Goal: Task Accomplishment & Management: Complete application form

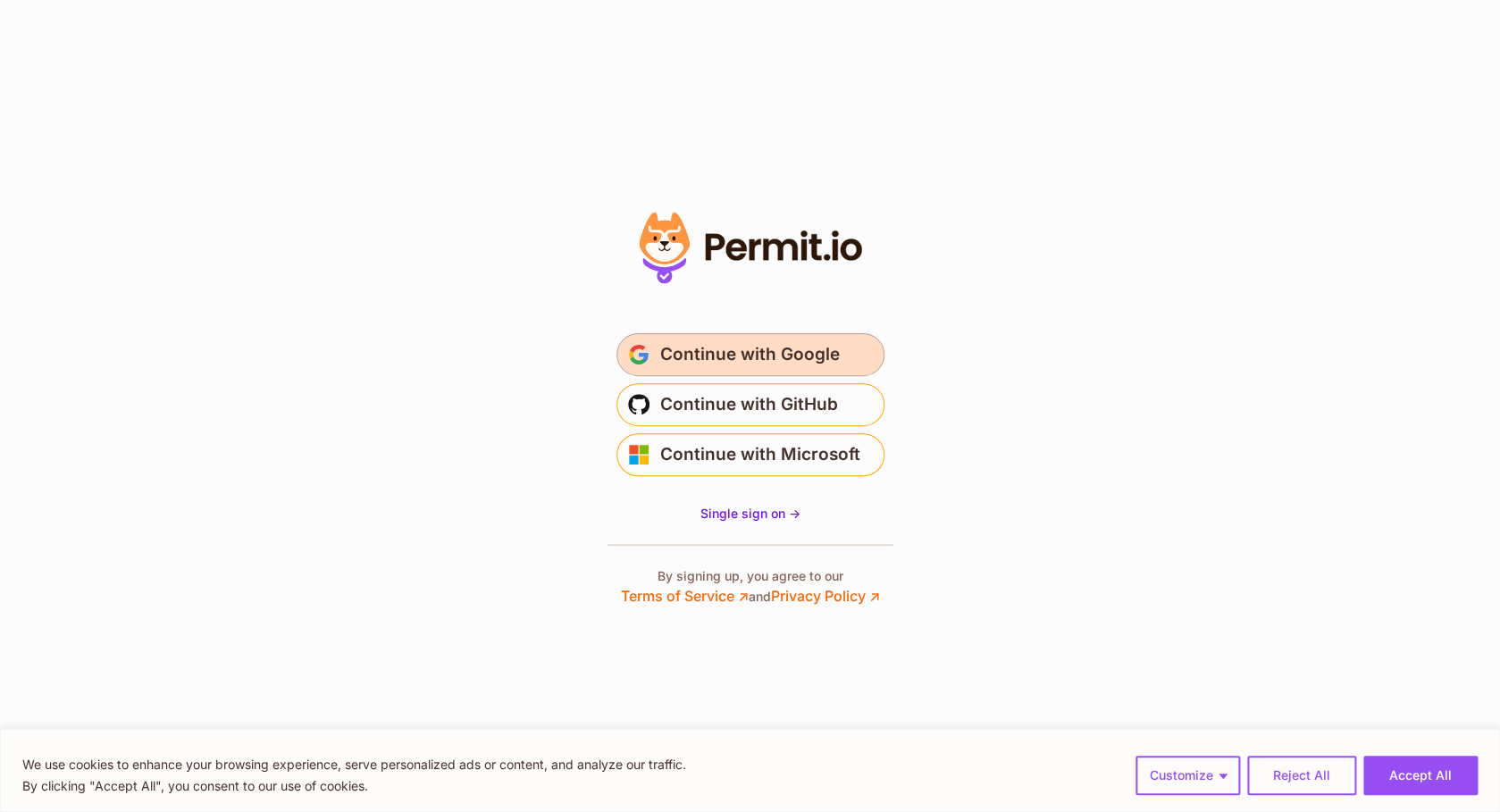
click at [733, 347] on span "Continue with Google" at bounding box center [750, 353] width 179 height 28
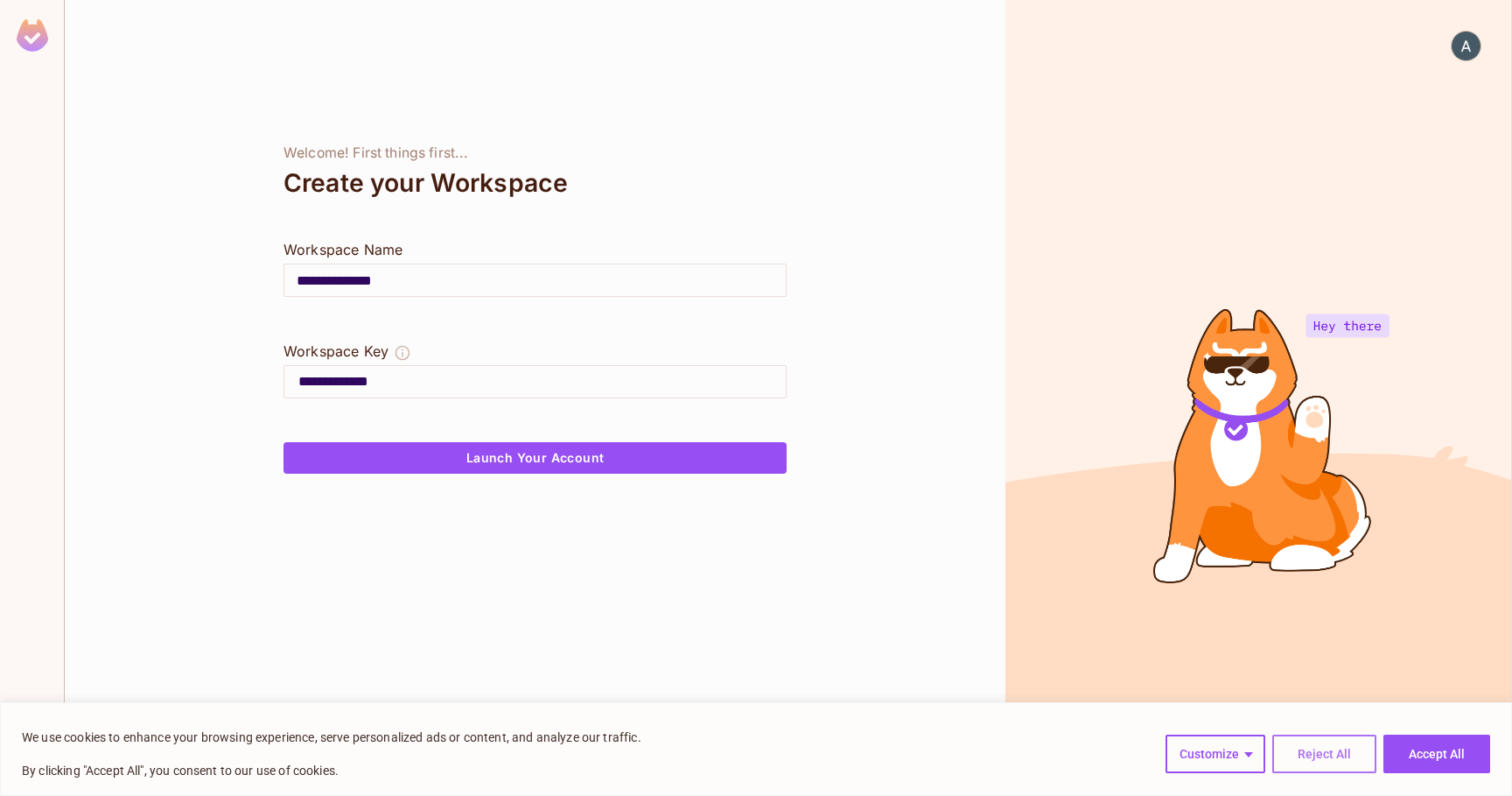
click at [1325, 740] on button "Reject All" at bounding box center [1324, 754] width 104 height 38
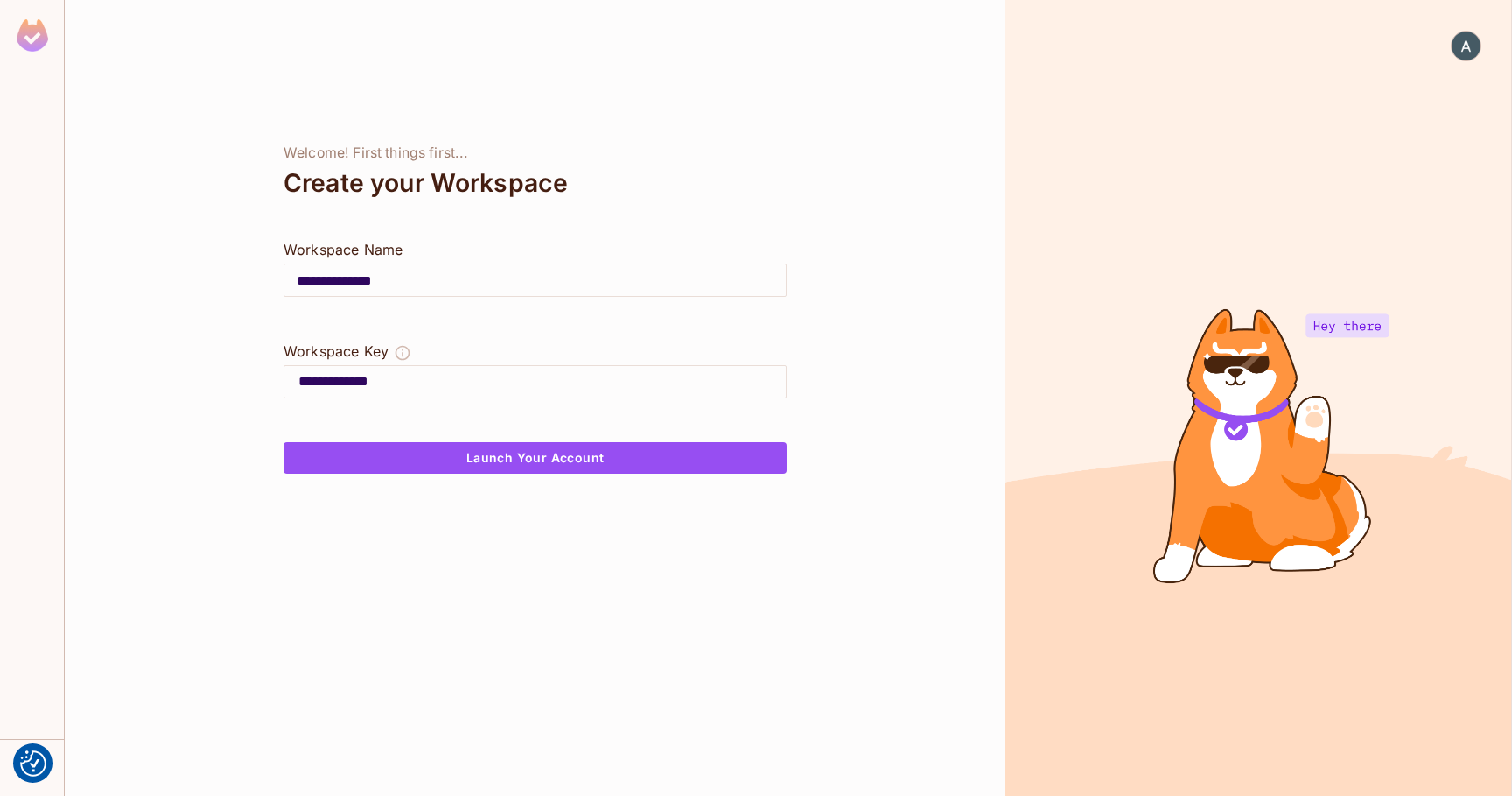
click at [1460, 46] on img at bounding box center [1466, 46] width 29 height 29
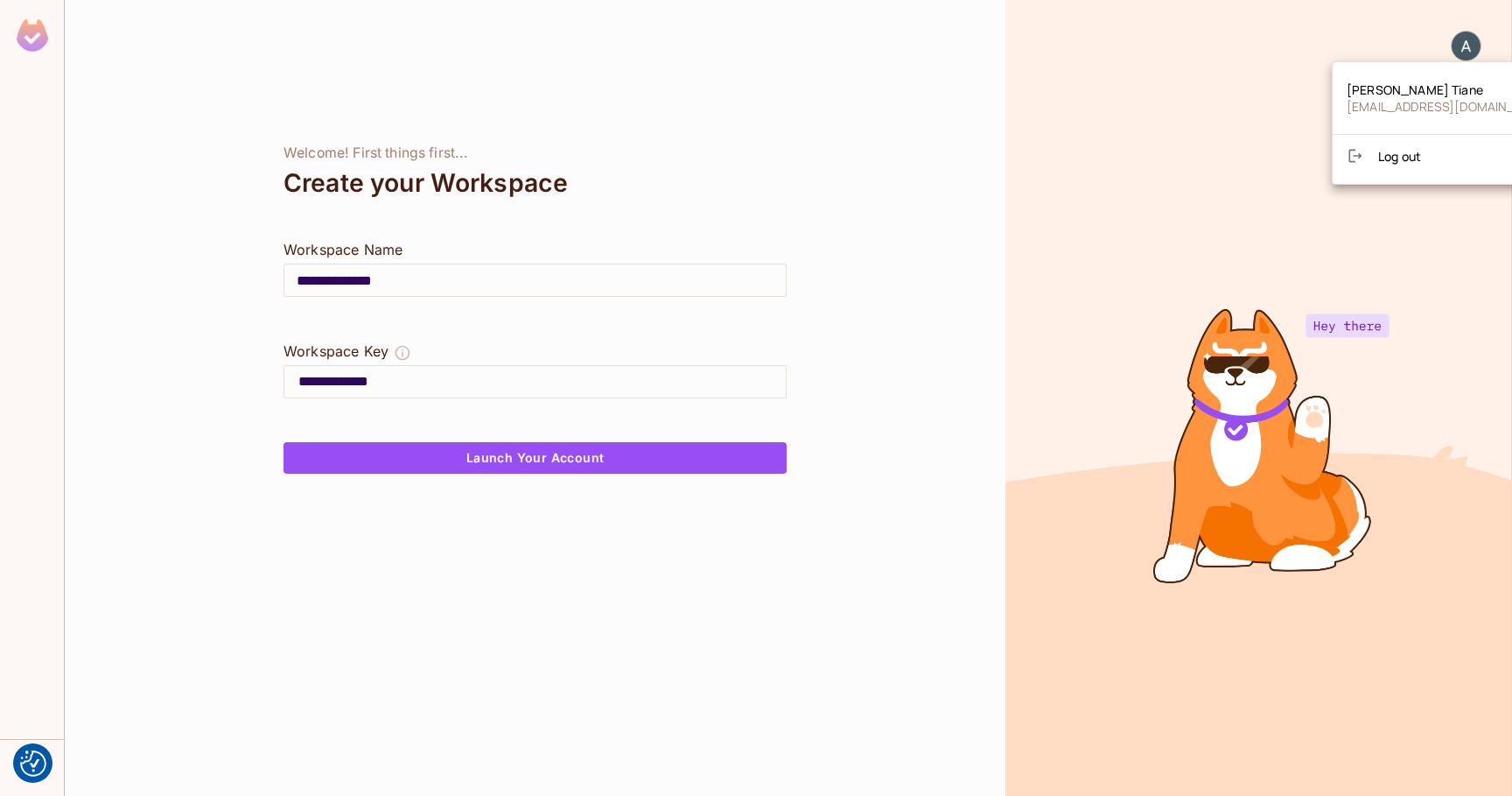
click at [823, 250] on div at bounding box center [756, 398] width 1512 height 796
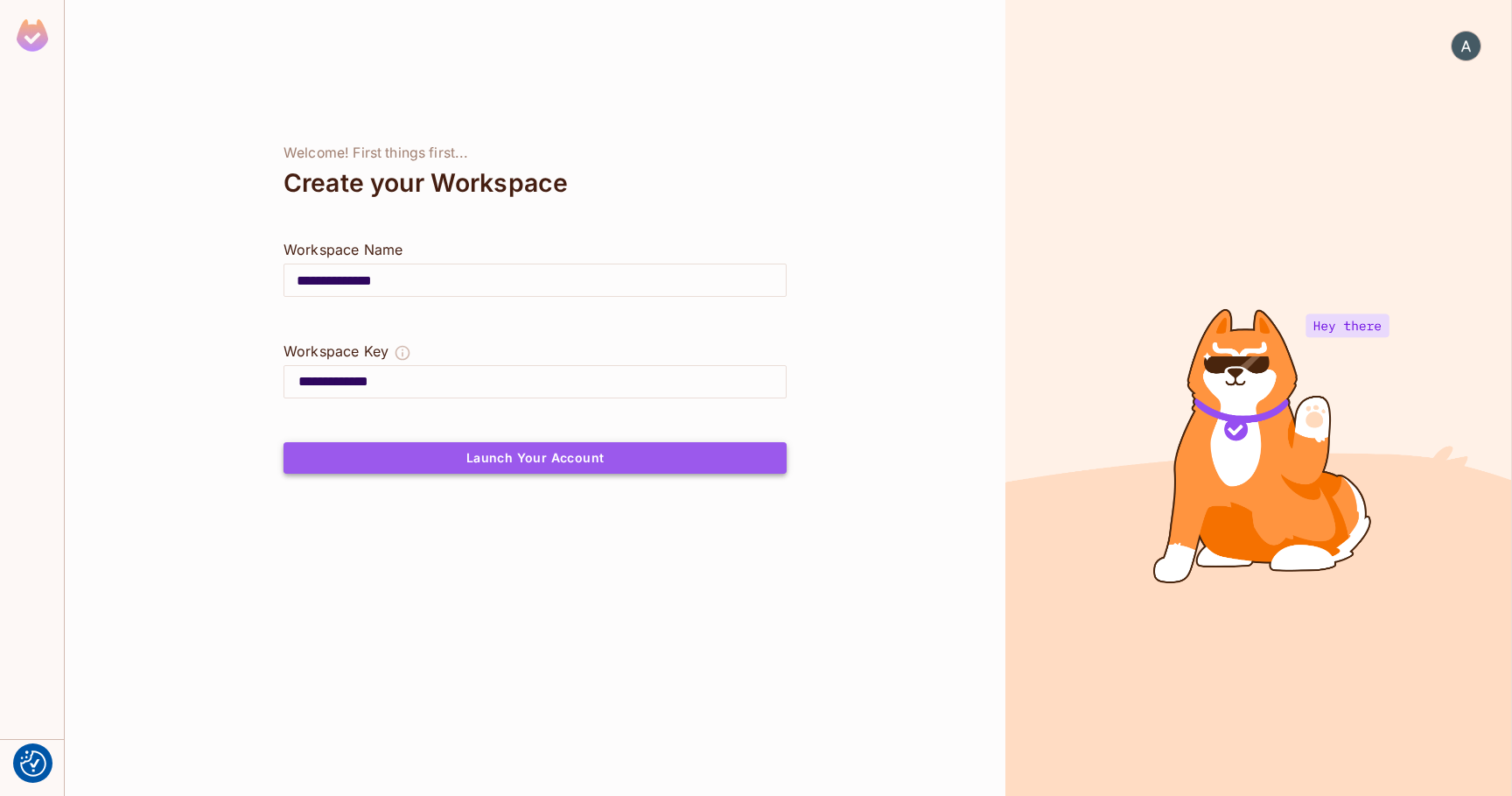
click at [590, 467] on button "Launch Your Account" at bounding box center [534, 457] width 503 height 31
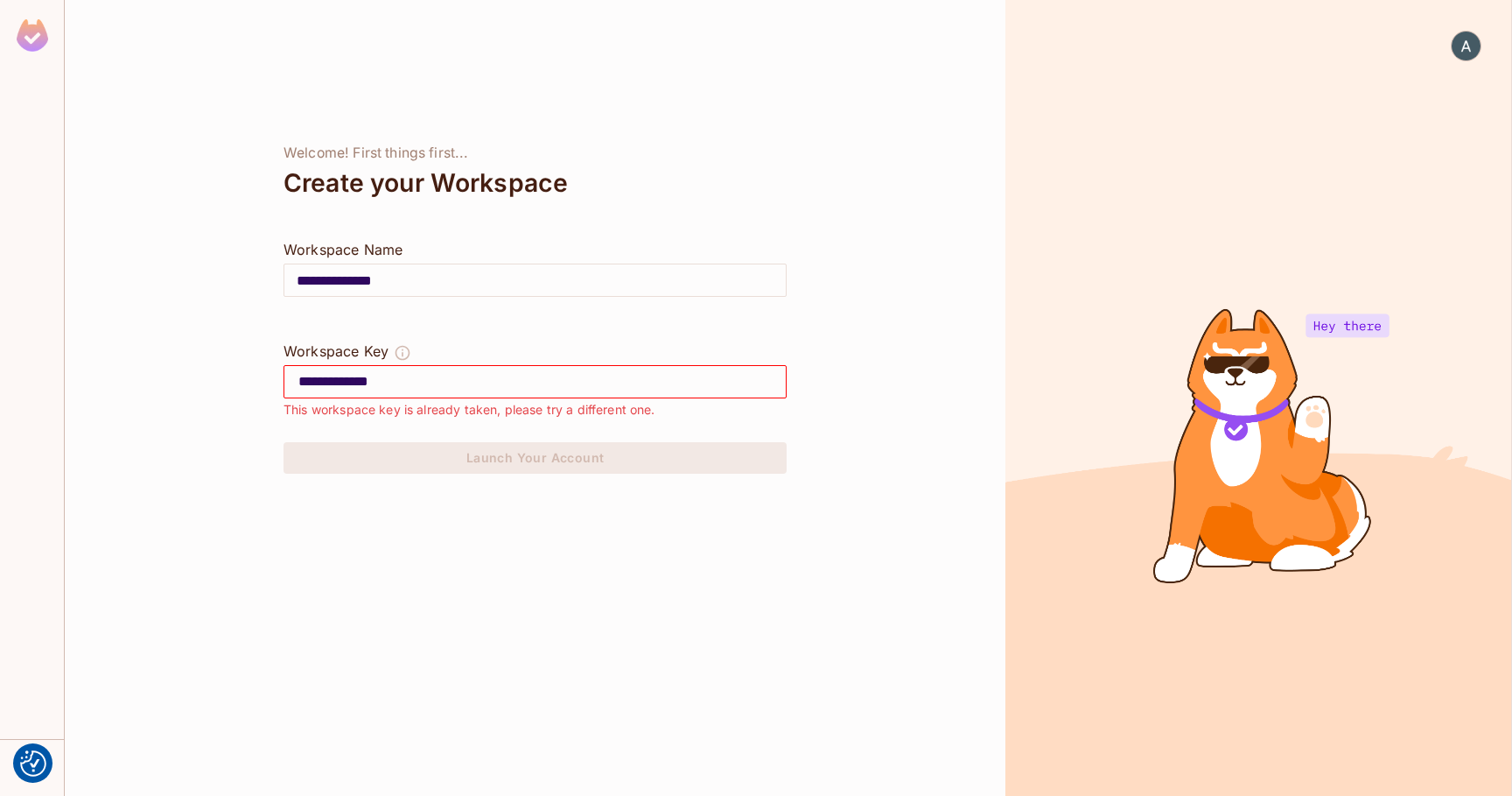
click at [521, 388] on input "**********" at bounding box center [542, 381] width 487 height 28
click at [29, 40] on img at bounding box center [31, 35] width 31 height 32
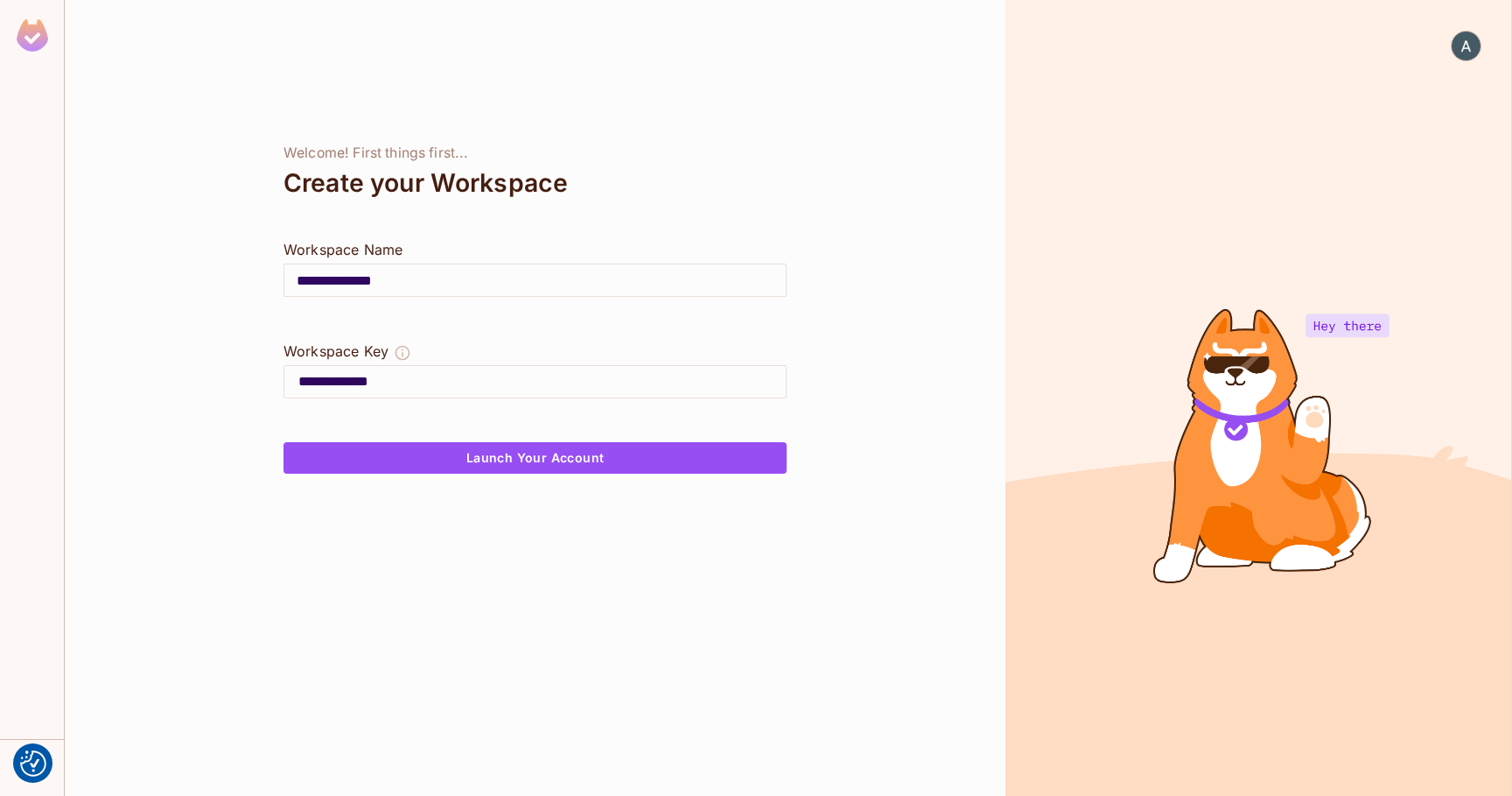
click at [29, 40] on img at bounding box center [31, 35] width 31 height 32
click at [48, 31] on img at bounding box center [31, 35] width 31 height 32
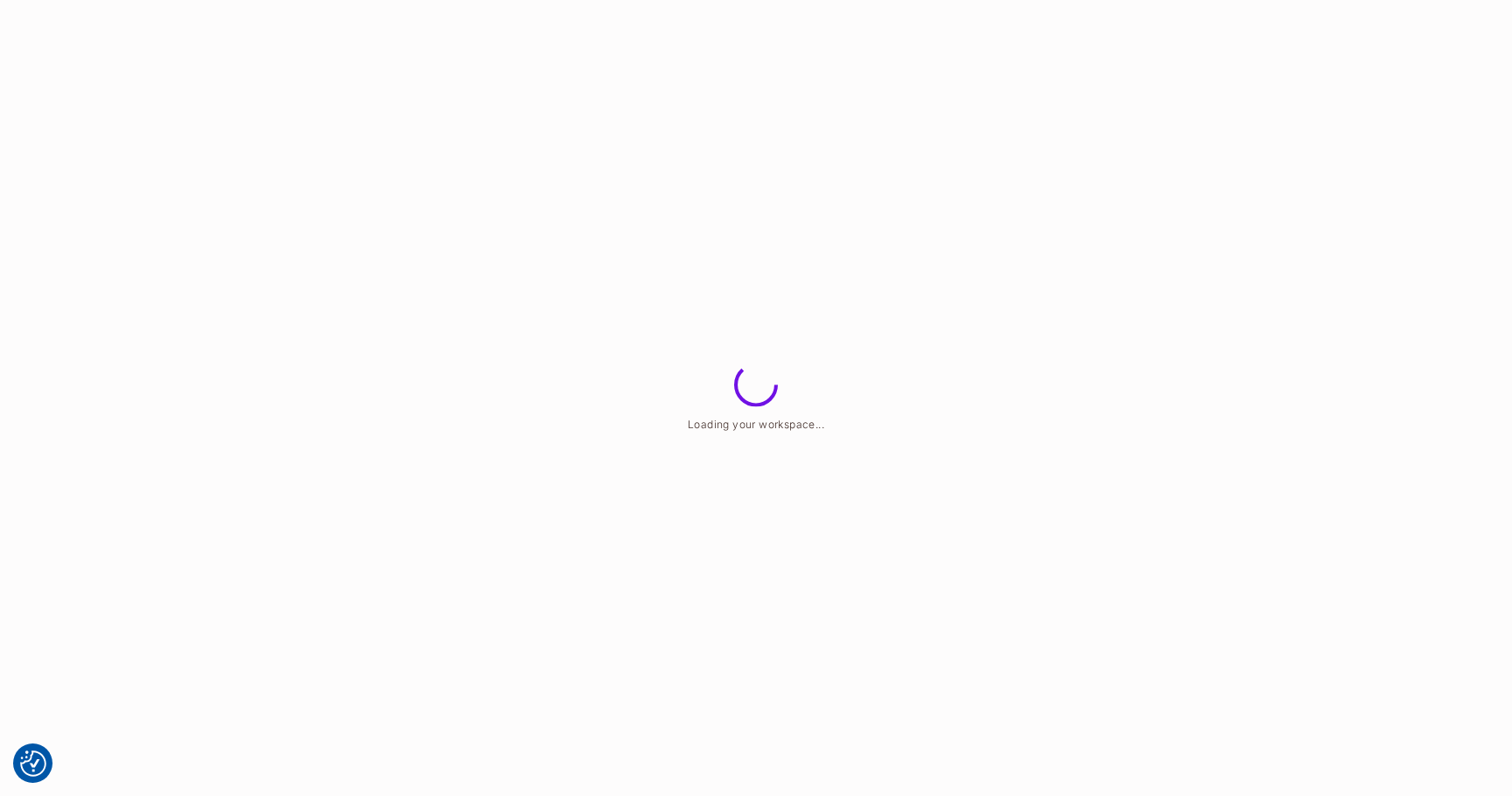
click at [832, 0] on html "We use cookies to enhance your browsing experience, serve personalized ads or c…" at bounding box center [756, 0] width 1512 height 0
click at [562, 0] on html "We use cookies to enhance your browsing experience, serve personalized ads or c…" at bounding box center [756, 0] width 1512 height 0
click at [606, 0] on html "We use cookies to enhance your browsing experience, serve personalized ads or c…" at bounding box center [756, 0] width 1512 height 0
